Goal: Navigation & Orientation: Find specific page/section

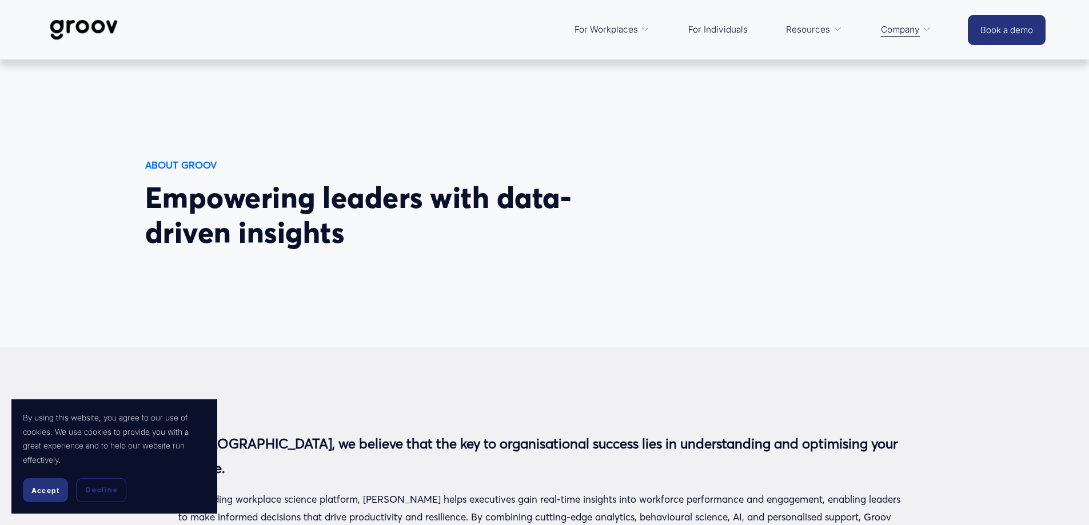
click at [98, 39] on img at bounding box center [83, 30] width 81 height 38
